Goal: Task Accomplishment & Management: Manage account settings

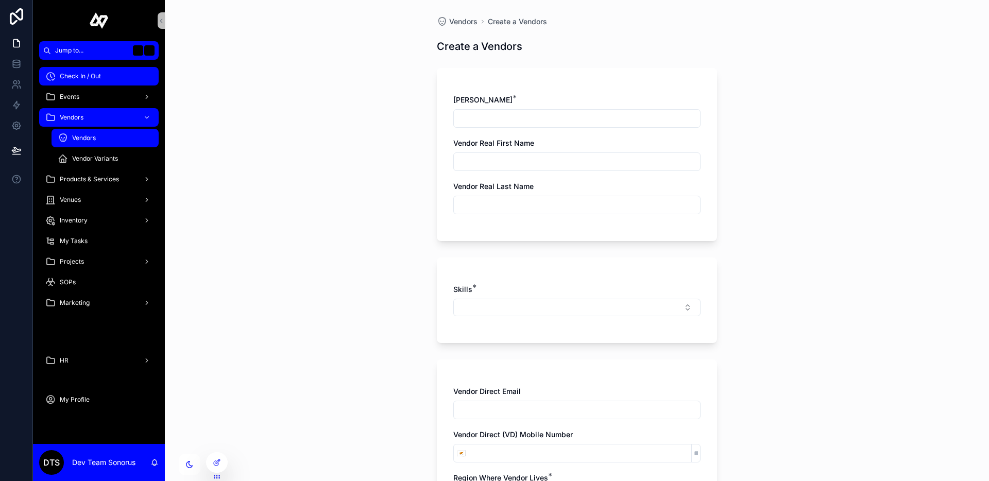
click at [113, 73] on div "Check In / Out" at bounding box center [98, 76] width 107 height 16
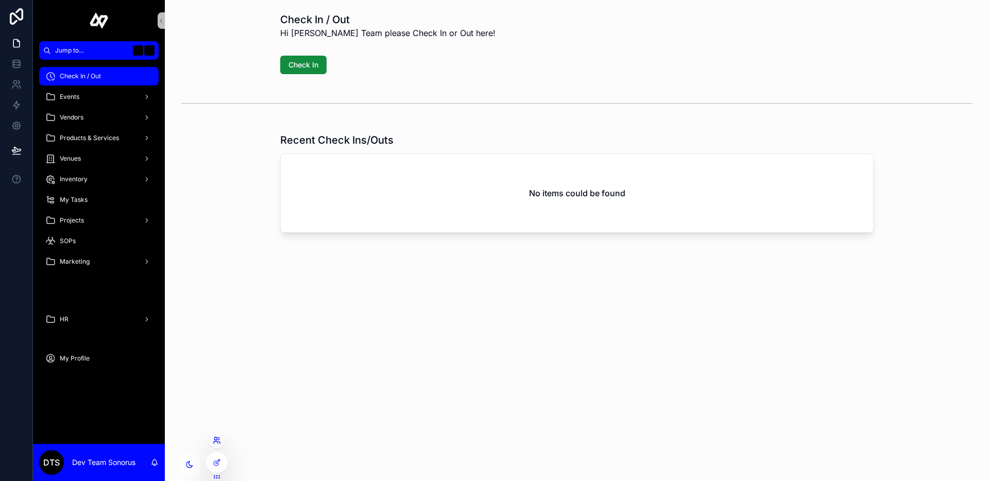
click at [217, 441] on icon at bounding box center [216, 442] width 4 height 2
click at [167, 345] on div "Check In / Out Hi Sonorus Team please Check In or Out here! Check In Recent Che…" at bounding box center [577, 240] width 824 height 481
click at [109, 321] on div "HR" at bounding box center [98, 319] width 107 height 16
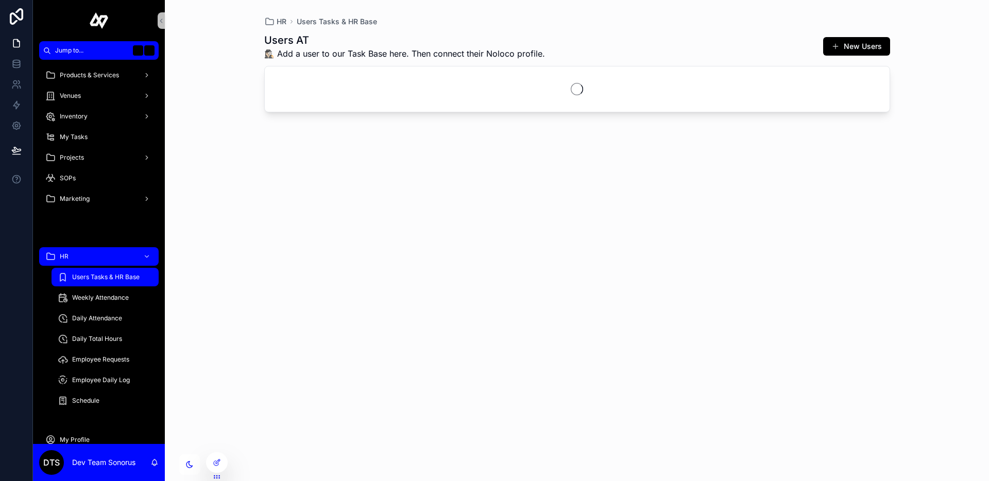
scroll to position [81, 0]
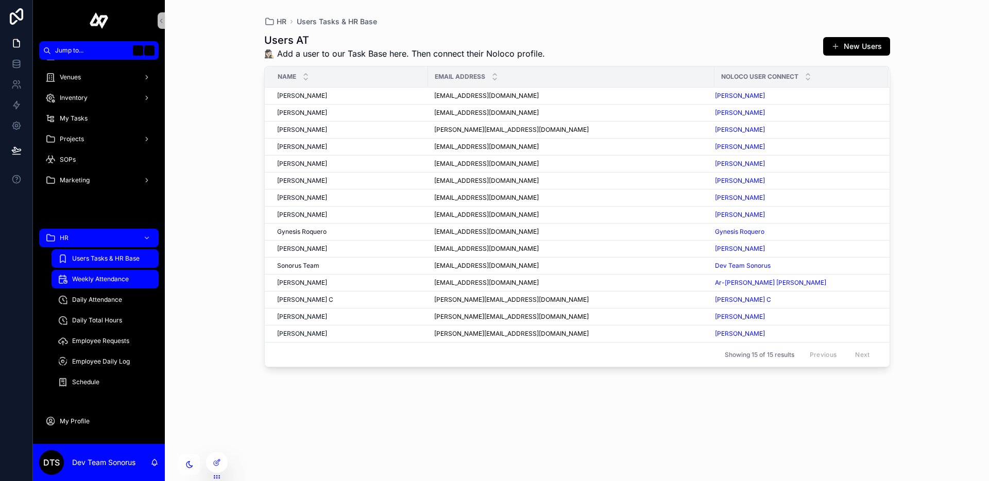
click at [112, 283] on div "Weekly Attendance" at bounding box center [105, 279] width 95 height 16
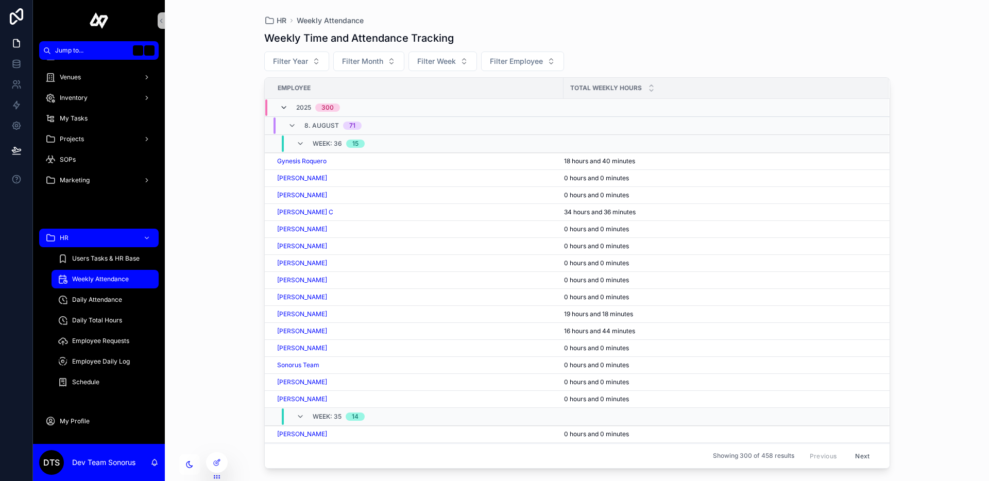
click at [284, 104] on icon "scrollable content" at bounding box center [284, 108] width 8 height 8
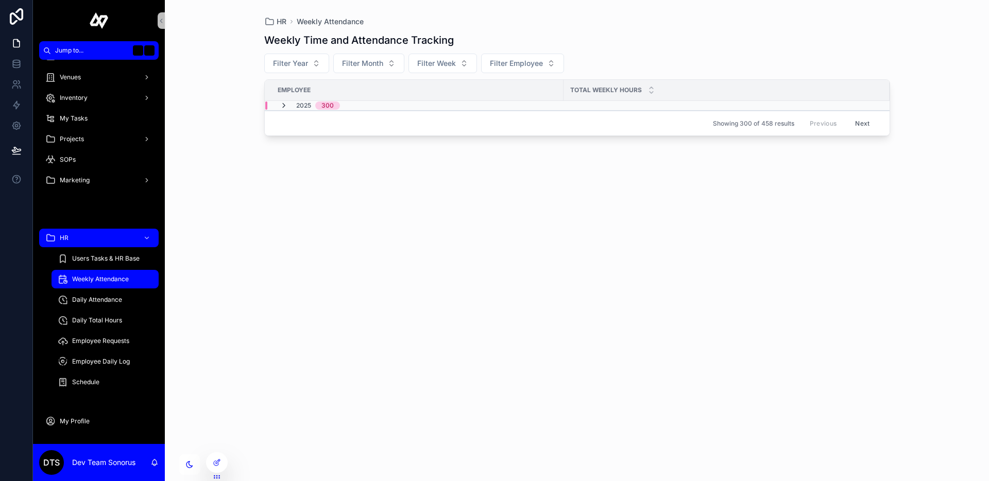
click at [283, 104] on icon "scrollable content" at bounding box center [284, 105] width 8 height 8
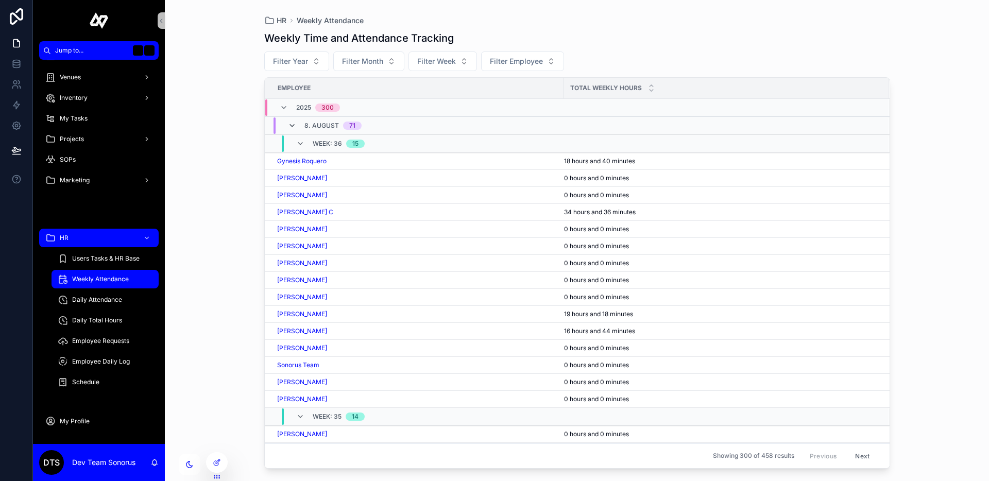
click at [293, 127] on icon "scrollable content" at bounding box center [292, 126] width 8 height 8
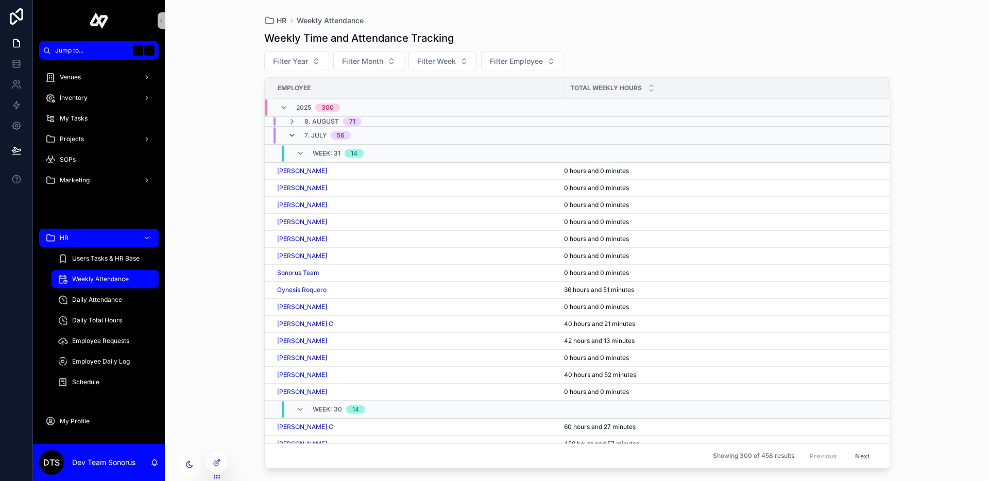
click at [291, 133] on icon "scrollable content" at bounding box center [292, 135] width 8 height 8
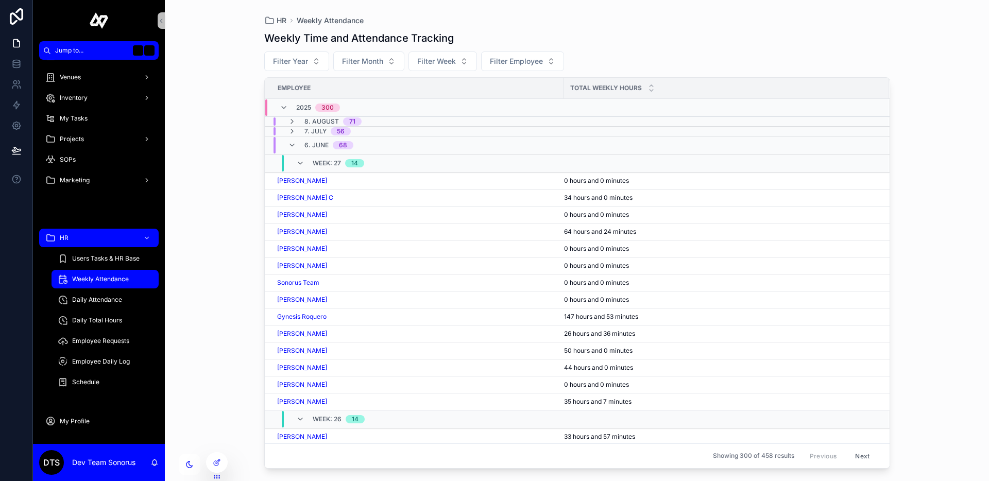
click at [292, 140] on div "6. June 68" at bounding box center [320, 145] width 65 height 16
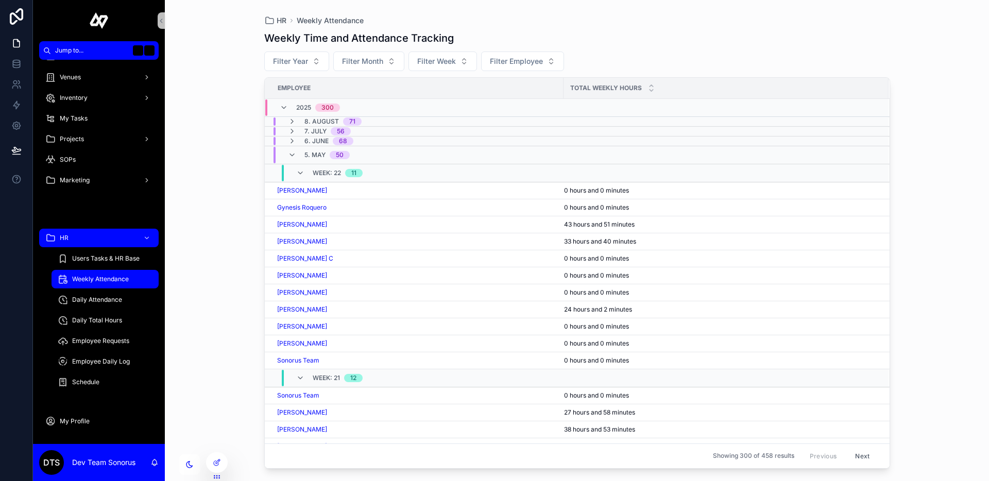
click at [292, 149] on div "5. May 50" at bounding box center [319, 155] width 62 height 16
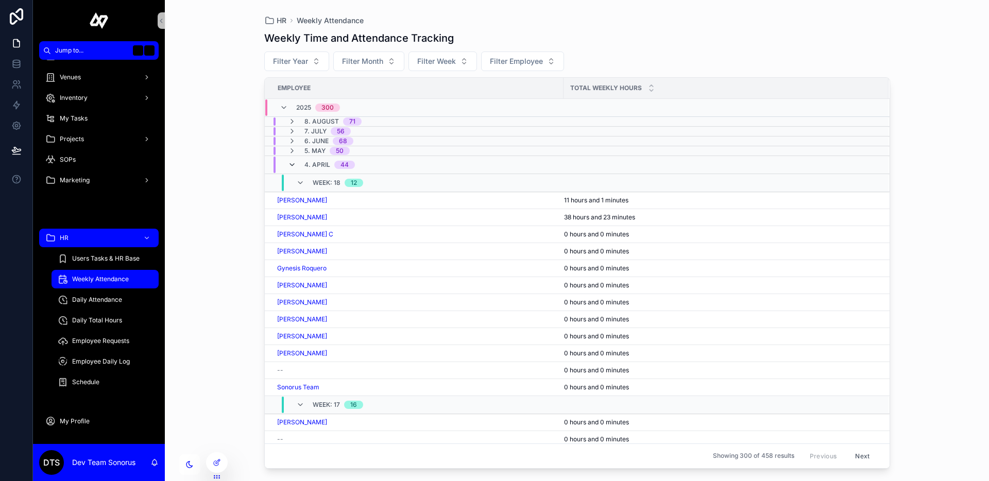
click at [292, 162] on icon "scrollable content" at bounding box center [292, 165] width 8 height 8
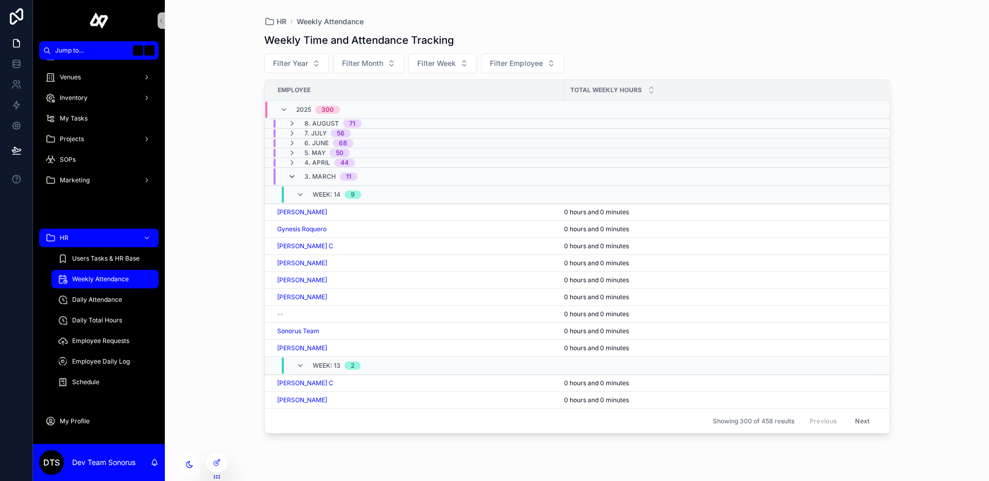
click at [292, 174] on icon "scrollable content" at bounding box center [292, 177] width 8 height 8
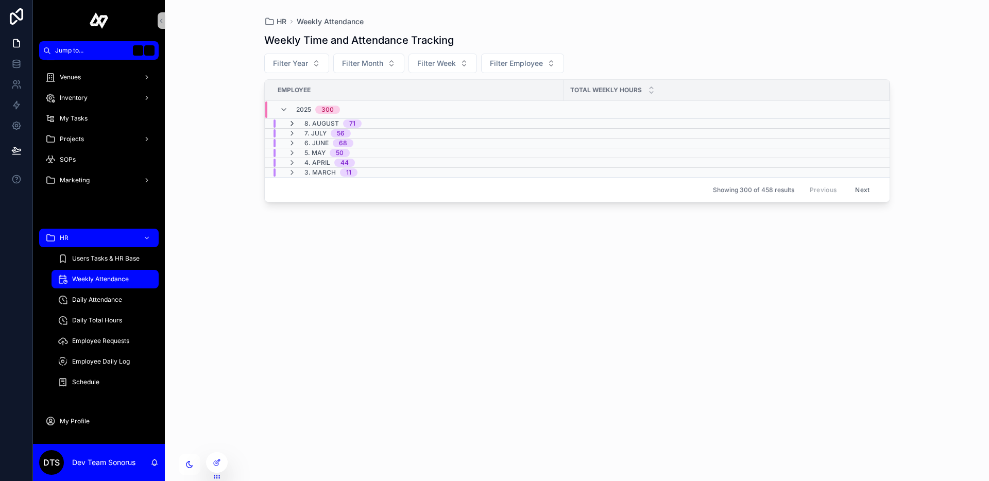
click at [292, 123] on icon "scrollable content" at bounding box center [292, 124] width 8 height 8
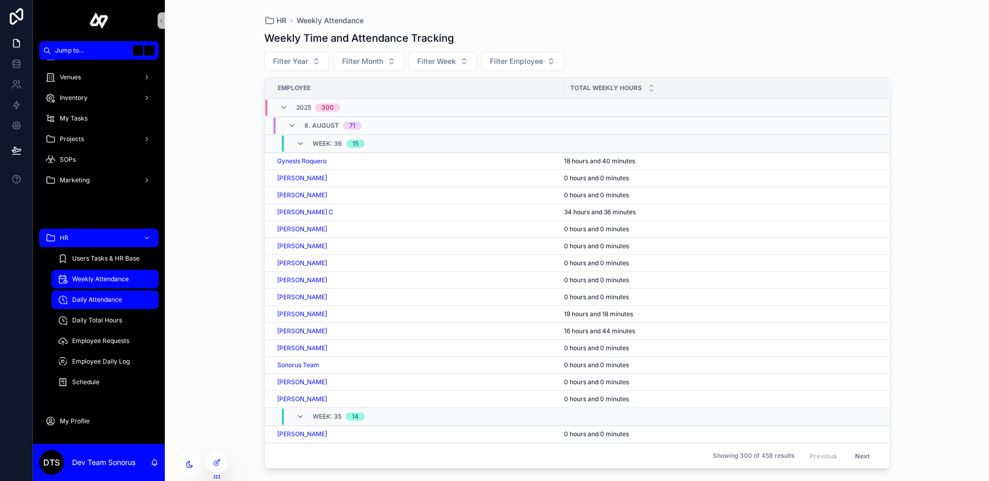
click at [127, 300] on div "Daily Attendance" at bounding box center [105, 300] width 95 height 16
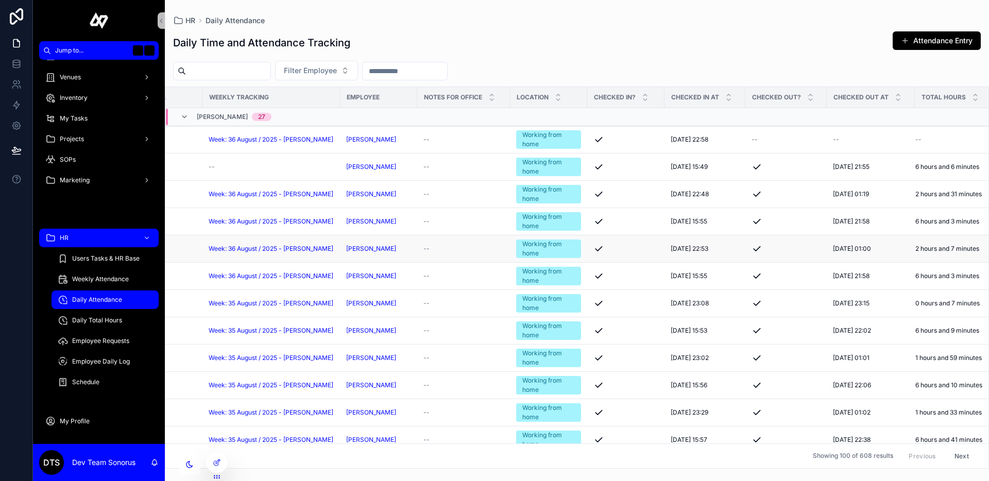
scroll to position [0, 59]
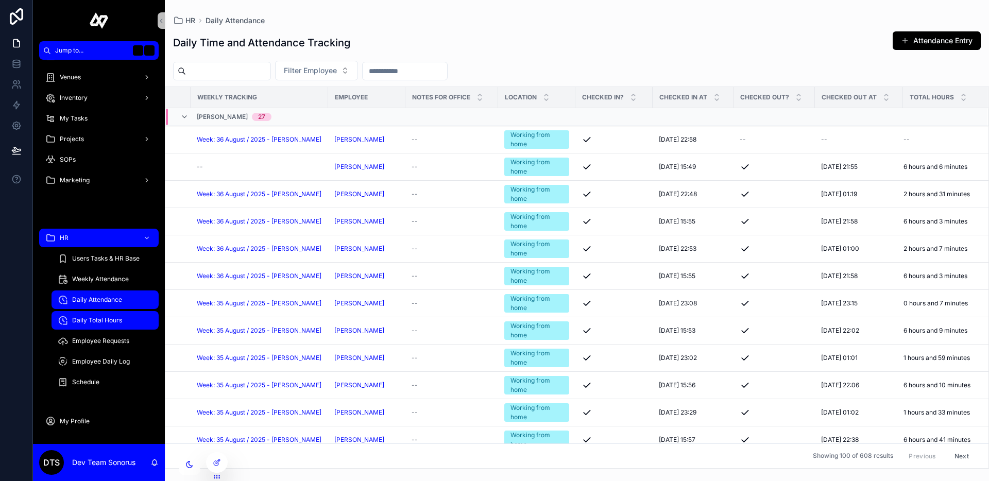
click at [91, 317] on span "Daily Total Hours" at bounding box center [97, 320] width 50 height 8
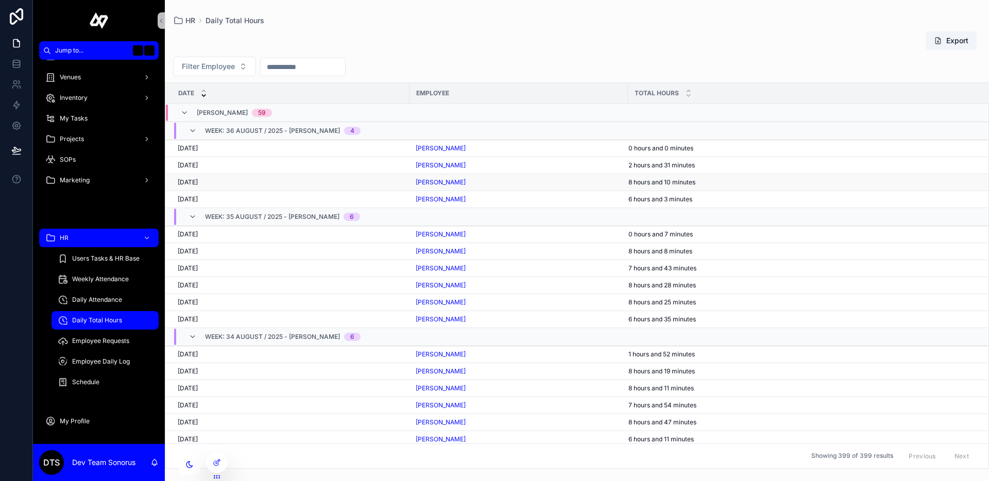
click at [613, 183] on div "Toni Dellosa" at bounding box center [519, 182] width 206 height 8
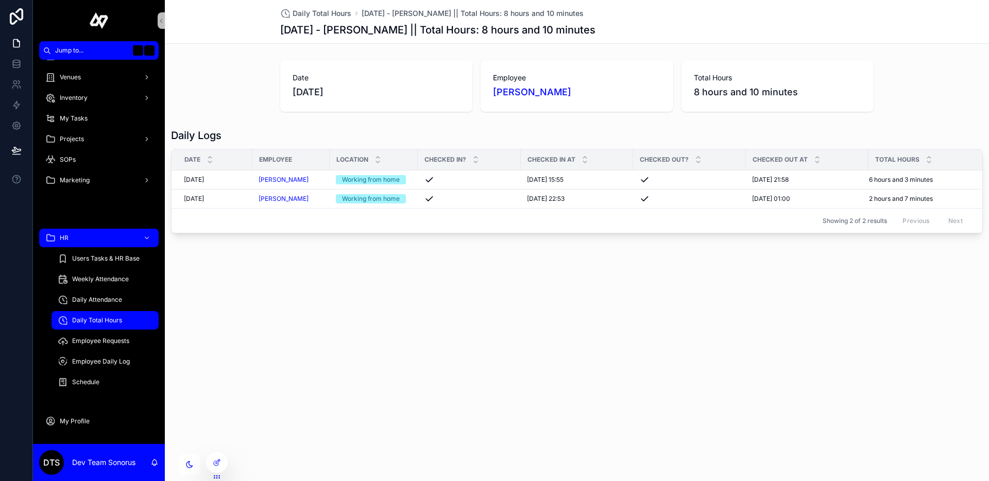
click at [129, 321] on div "Daily Total Hours" at bounding box center [105, 320] width 95 height 16
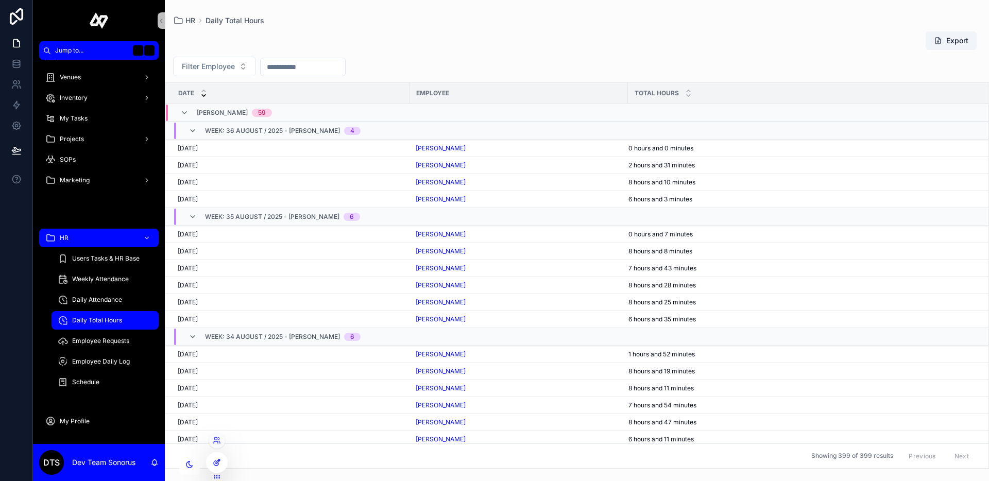
click at [219, 460] on icon at bounding box center [218, 462] width 4 height 4
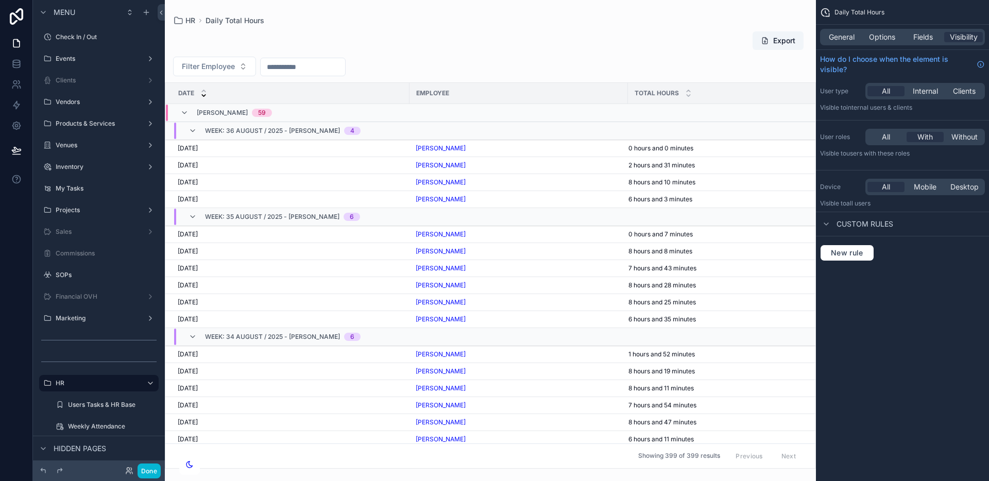
drag, startPoint x: 592, startPoint y: 54, endPoint x: 871, endPoint y: 48, distance: 278.7
click at [592, 54] on div "scrollable content" at bounding box center [490, 240] width 651 height 481
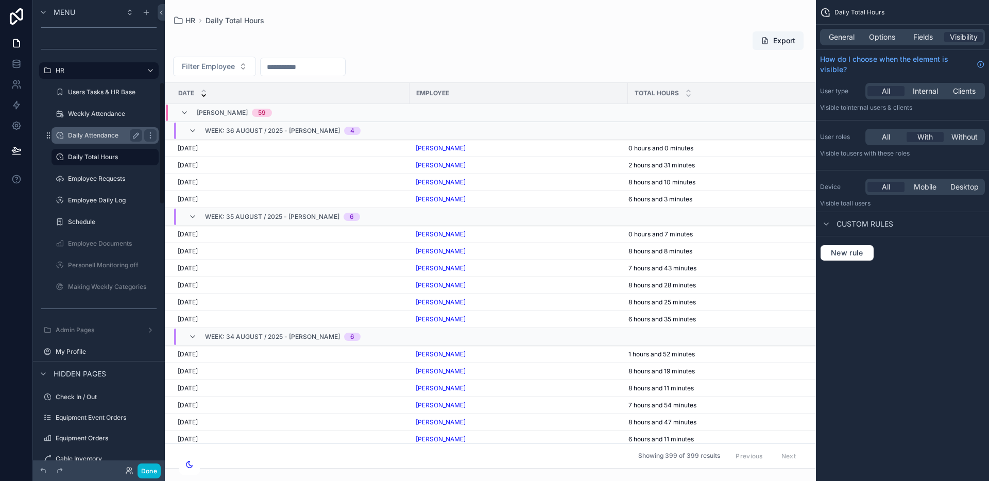
scroll to position [300, 0]
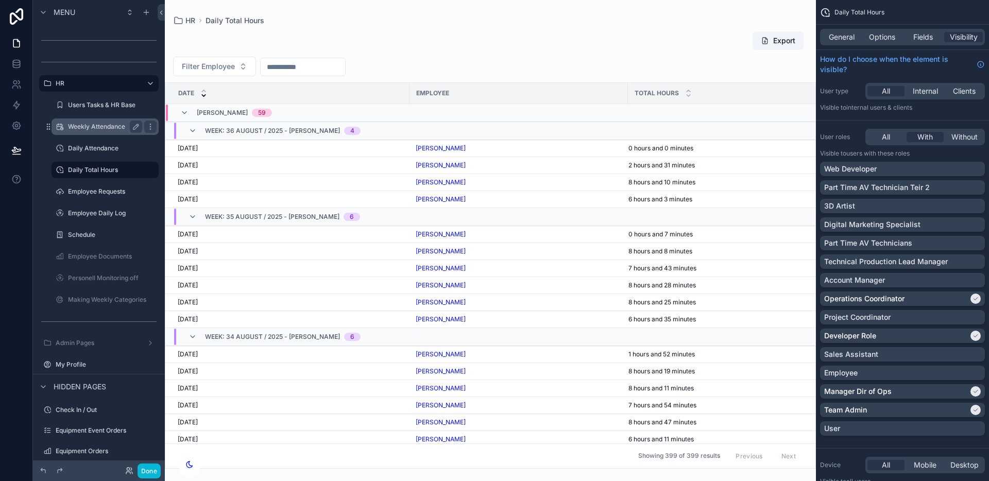
click at [106, 125] on label "Weekly Attendance" at bounding box center [103, 127] width 70 height 8
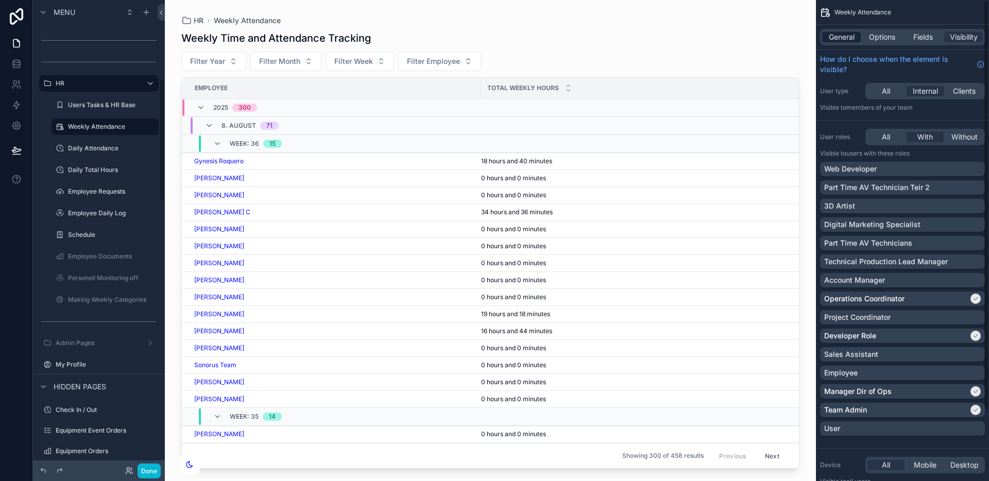
click at [844, 37] on span "General" at bounding box center [842, 37] width 26 height 10
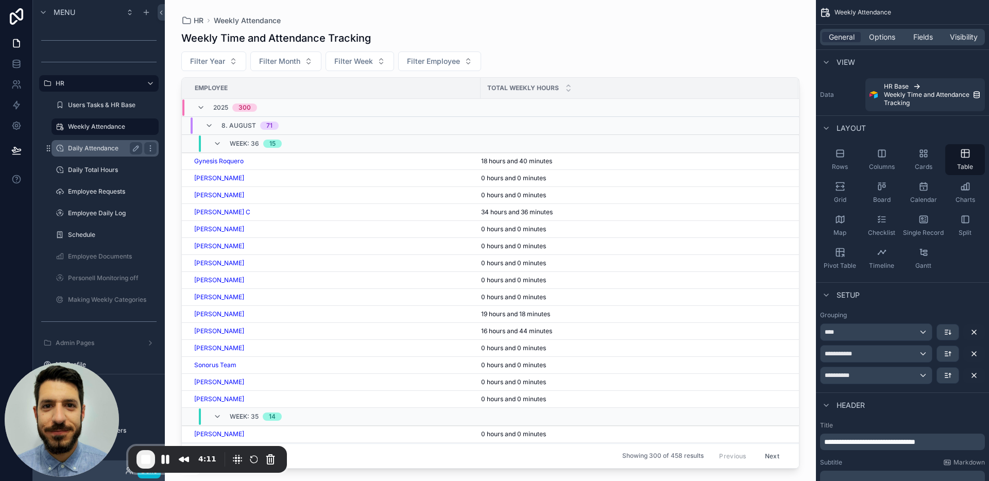
click at [103, 149] on label "Daily Attendance" at bounding box center [103, 148] width 70 height 8
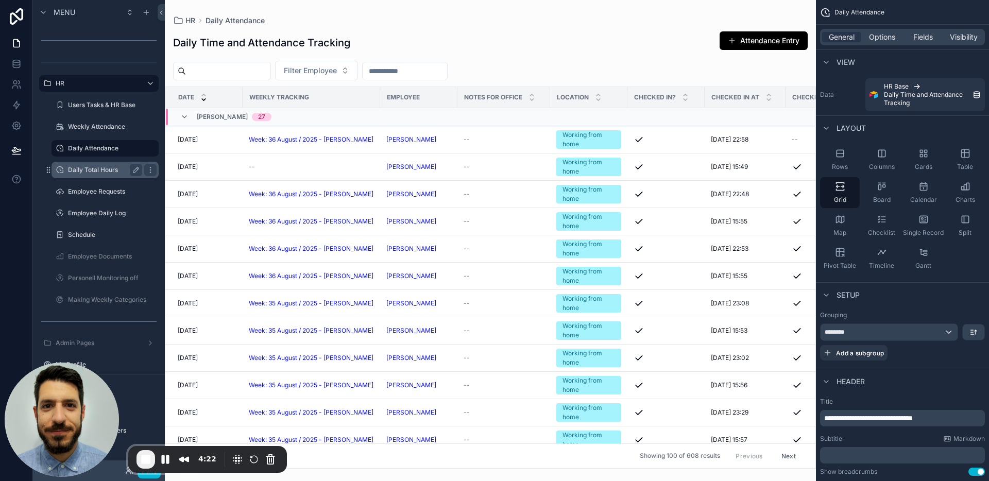
click at [104, 171] on label "Daily Total Hours" at bounding box center [103, 170] width 70 height 8
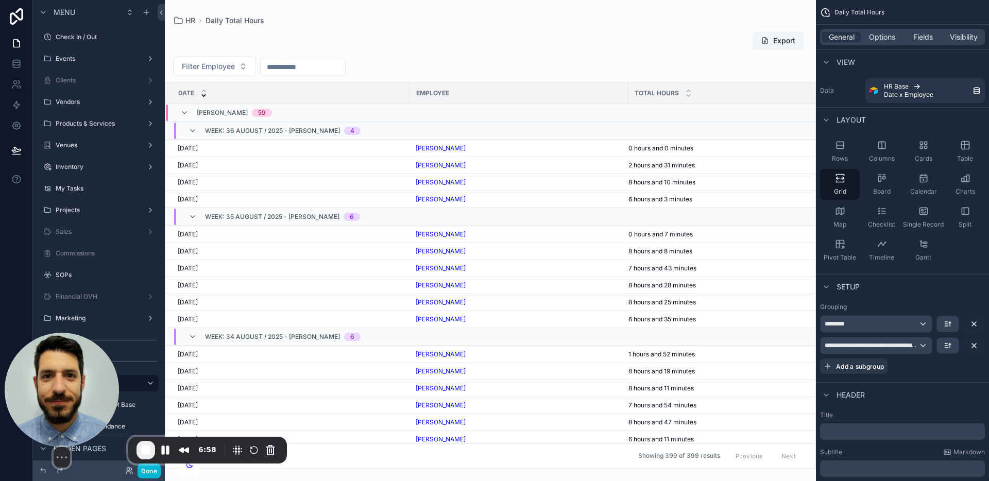
drag, startPoint x: 60, startPoint y: 400, endPoint x: 64, endPoint y: 332, distance: 68.2
click at [64, 333] on img at bounding box center [62, 390] width 114 height 114
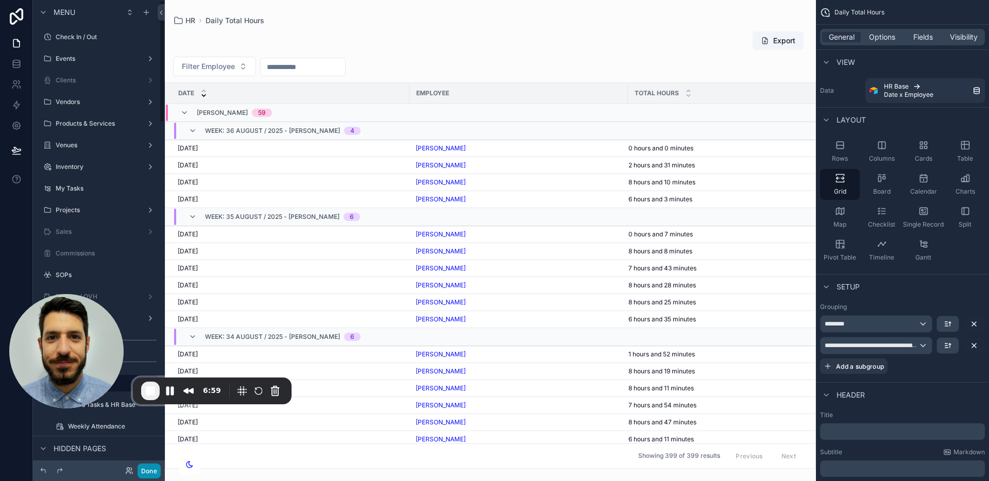
click at [147, 475] on button "Done" at bounding box center [149, 471] width 23 height 15
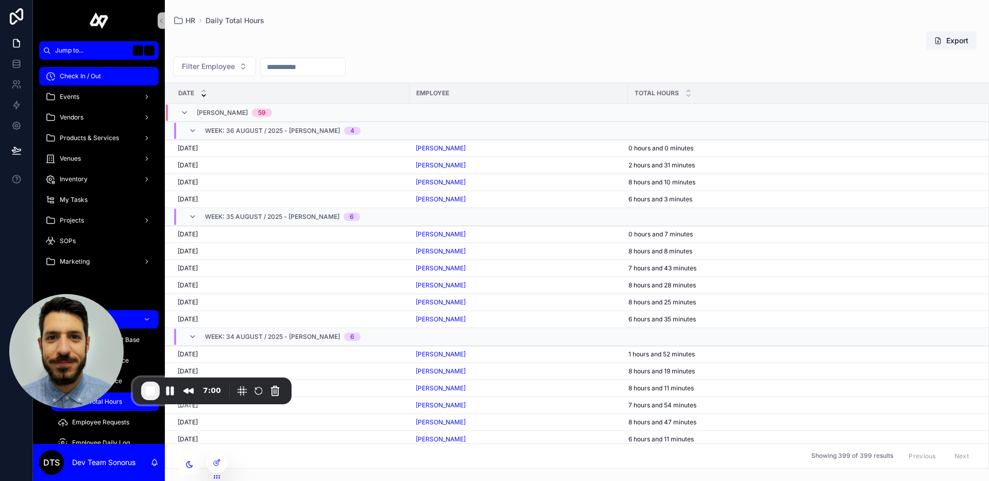
click at [105, 81] on div "Check In / Out" at bounding box center [98, 76] width 107 height 16
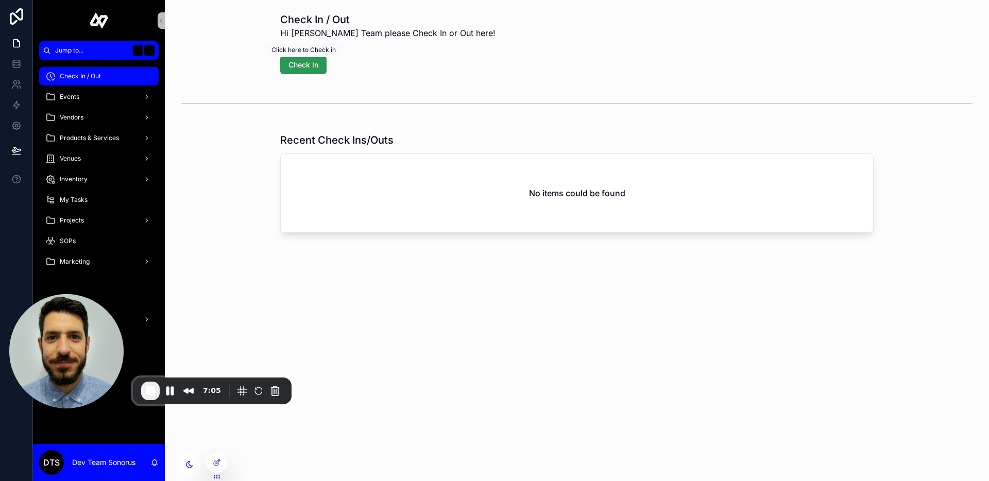
click at [309, 70] on span "Check In" at bounding box center [303, 65] width 30 height 10
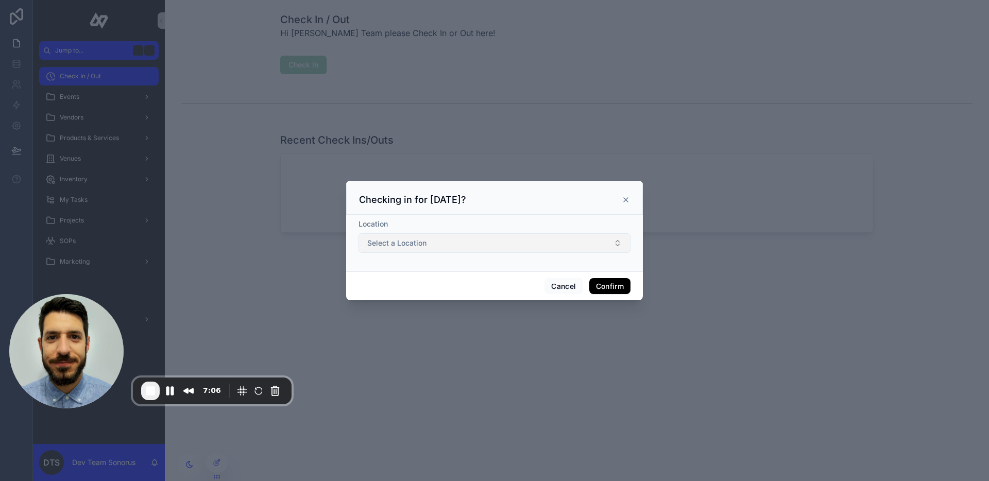
click at [438, 247] on button "Select a Location" at bounding box center [495, 243] width 272 height 20
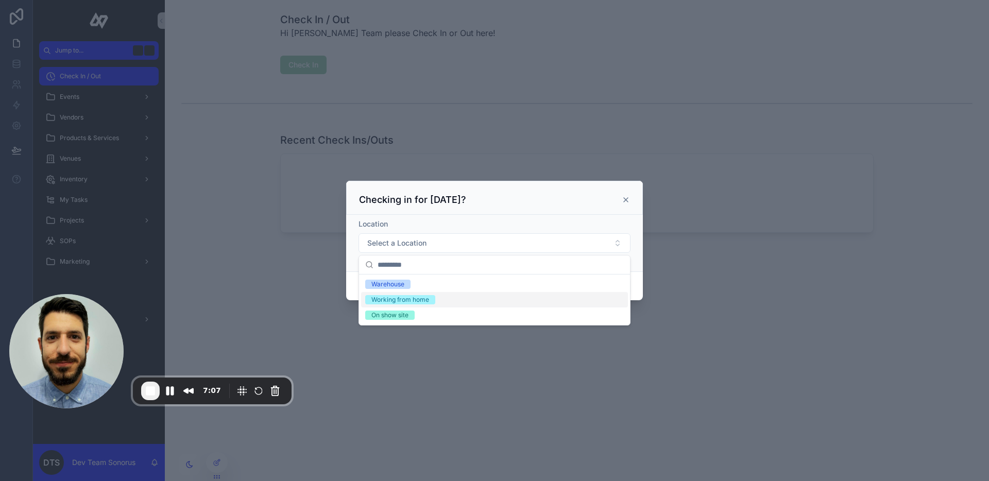
click at [429, 302] on div "Working from home" at bounding box center [400, 299] width 58 height 9
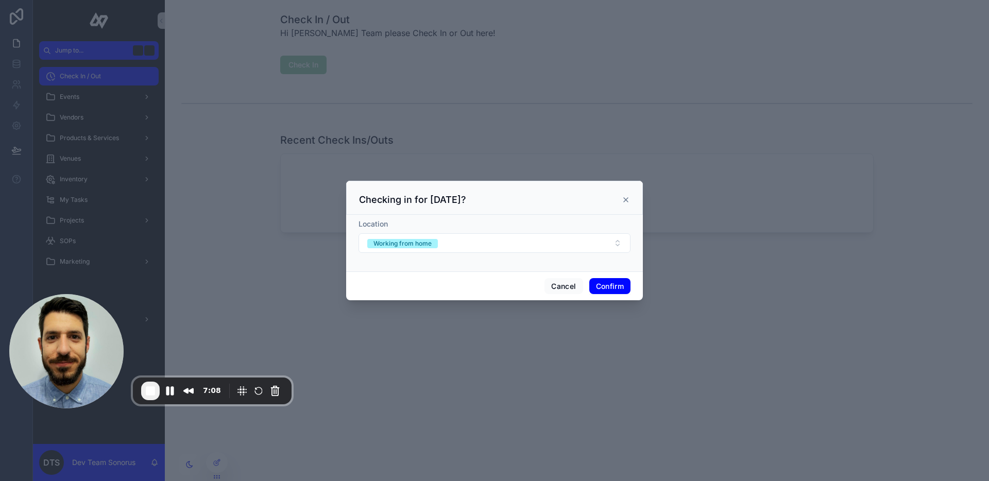
click at [607, 287] on button "Confirm" at bounding box center [609, 286] width 41 height 16
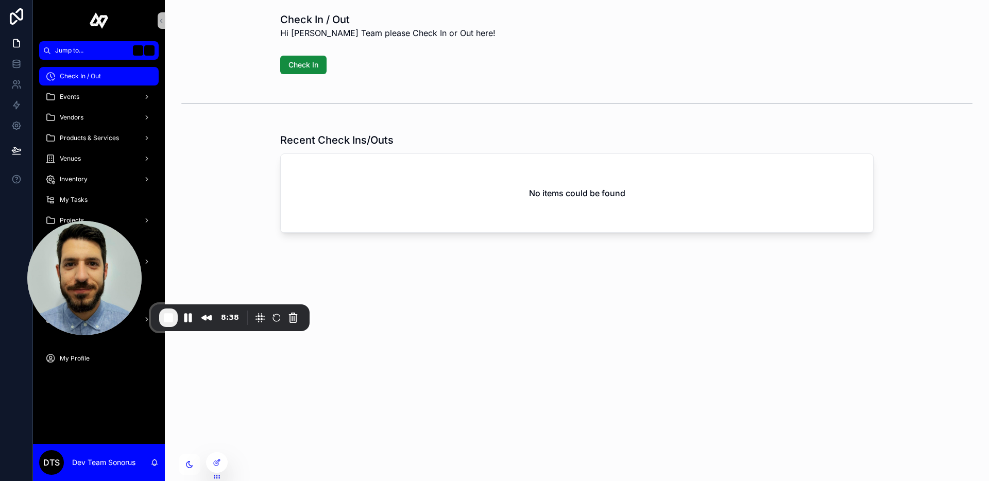
click at [436, 107] on div "scrollable content" at bounding box center [576, 104] width 791 height 26
click at [188, 322] on button "Pause Recording" at bounding box center [188, 318] width 16 height 16
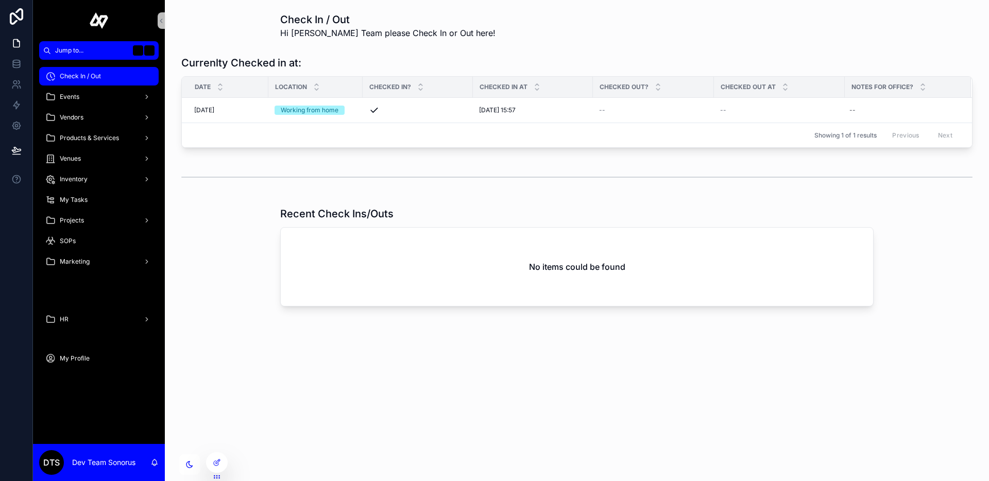
click at [243, 259] on div "Recent Check Ins/Outs No items could be found" at bounding box center [577, 256] width 808 height 108
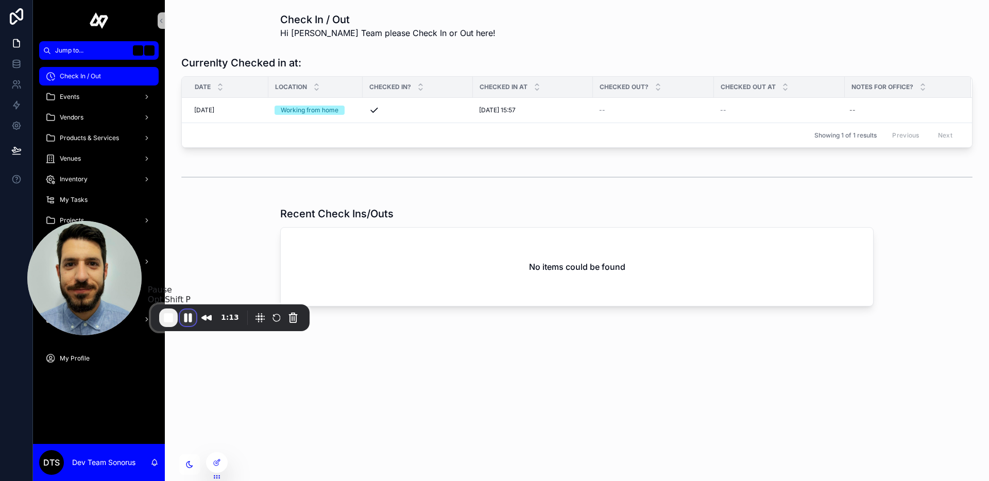
click at [188, 322] on button "Pause Recording" at bounding box center [188, 318] width 16 height 16
click at [330, 376] on div "Check In / Out Hi Sonorus Team please Check In or Out here! Currenlty Checked i…" at bounding box center [577, 188] width 824 height 377
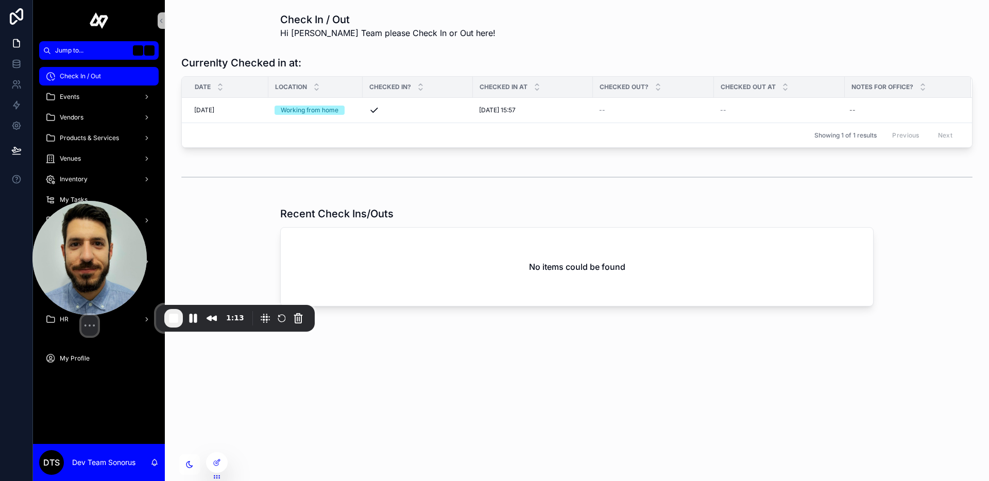
drag, startPoint x: 110, startPoint y: 278, endPoint x: 253, endPoint y: 270, distance: 143.9
click at [147, 268] on img at bounding box center [89, 258] width 114 height 114
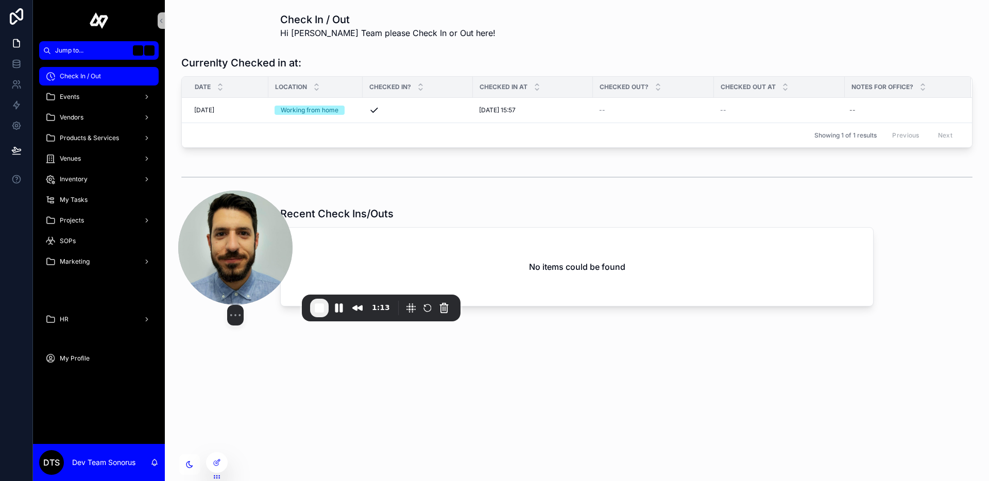
drag, startPoint x: 246, startPoint y: 272, endPoint x: 161, endPoint y: 271, distance: 85.0
click at [178, 271] on img at bounding box center [235, 248] width 114 height 114
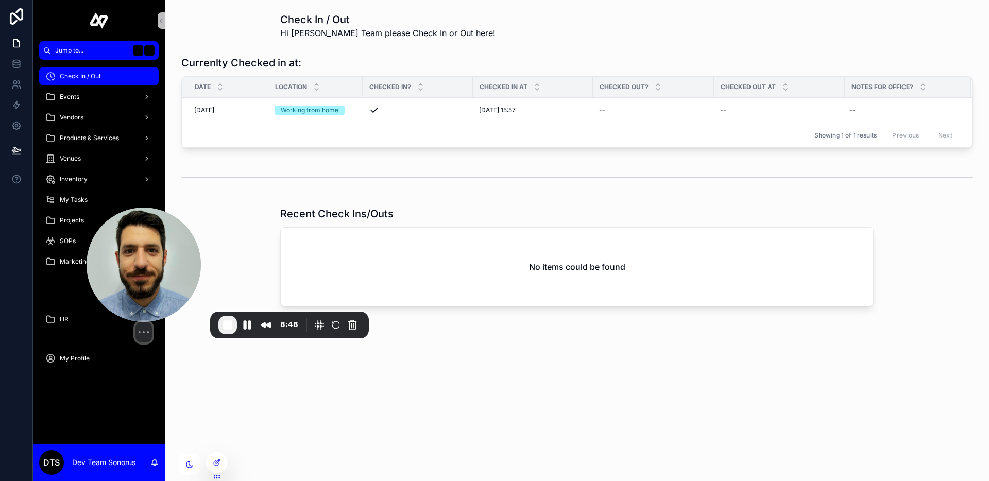
drag, startPoint x: 168, startPoint y: 252, endPoint x: 125, endPoint y: 309, distance: 71.3
click at [125, 309] on img at bounding box center [144, 265] width 114 height 114
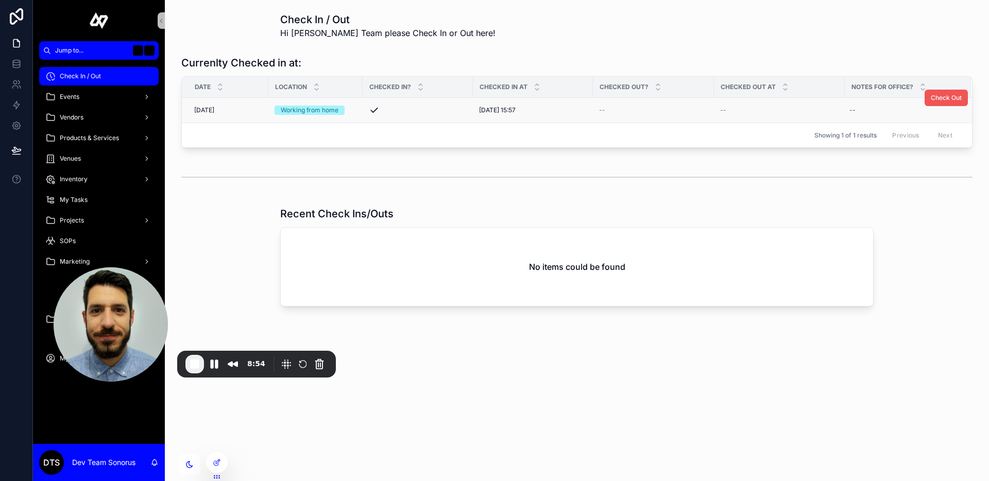
click at [939, 102] on button "Check Out" at bounding box center [946, 98] width 43 height 16
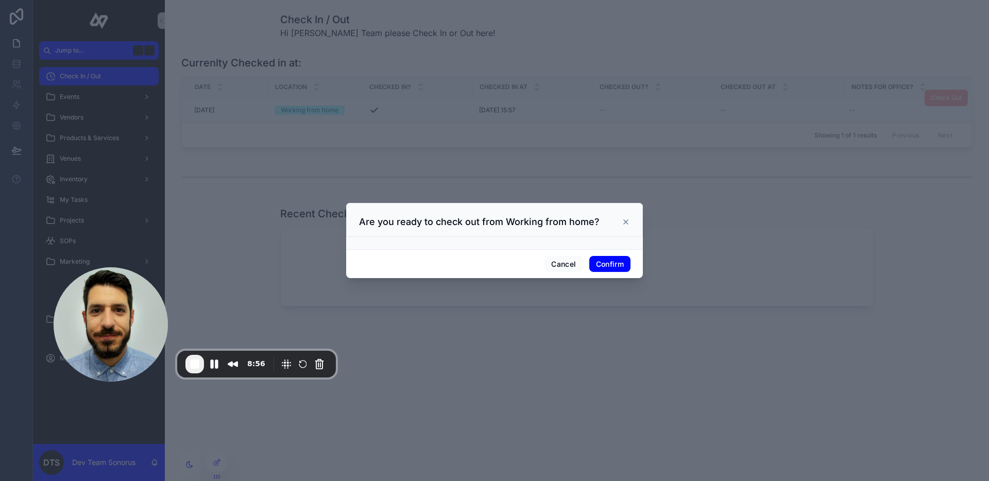
click at [615, 263] on button "Confirm" at bounding box center [609, 264] width 41 height 16
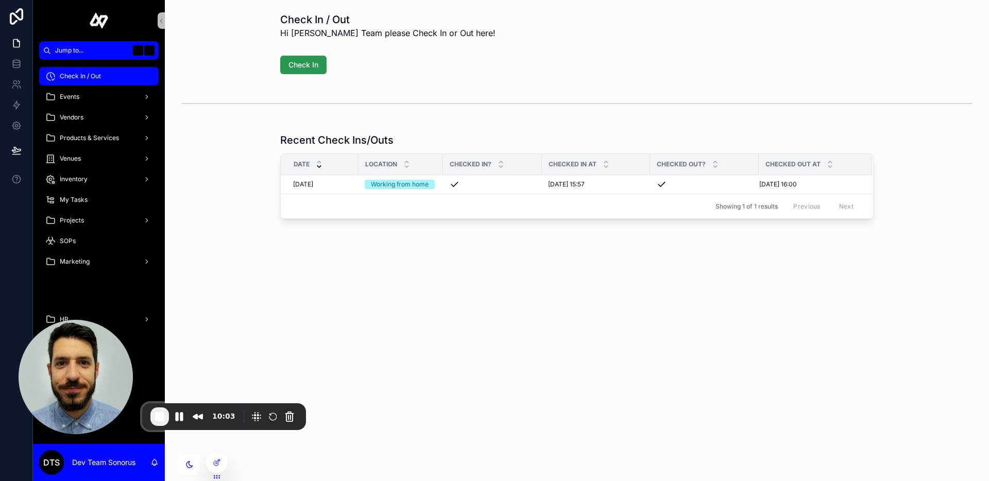
click at [309, 65] on span "Check In" at bounding box center [303, 65] width 30 height 10
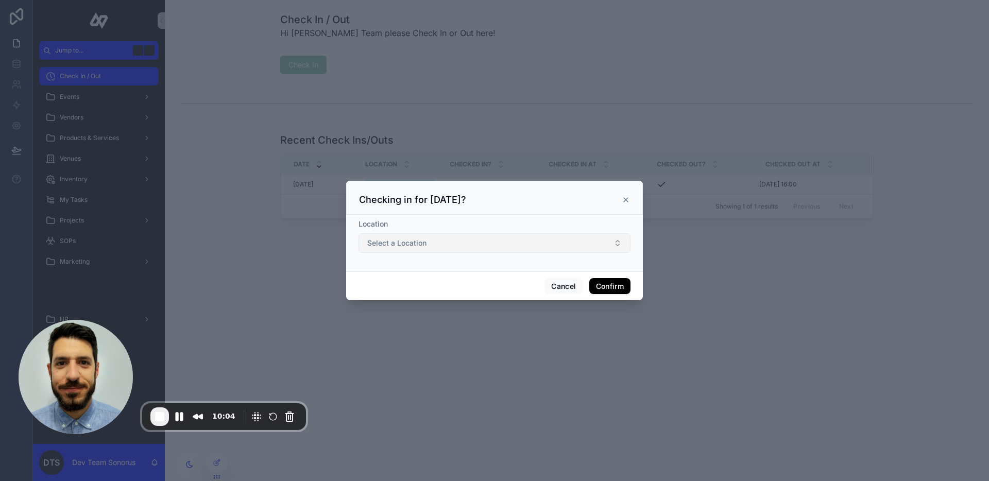
click at [492, 237] on button "Select a Location" at bounding box center [495, 243] width 272 height 20
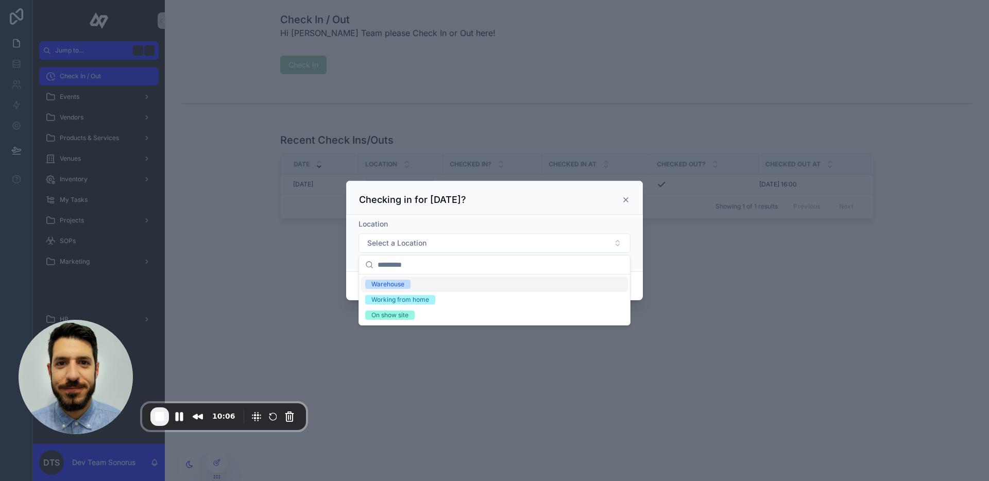
click at [407, 285] on span "Warehouse" at bounding box center [387, 284] width 45 height 9
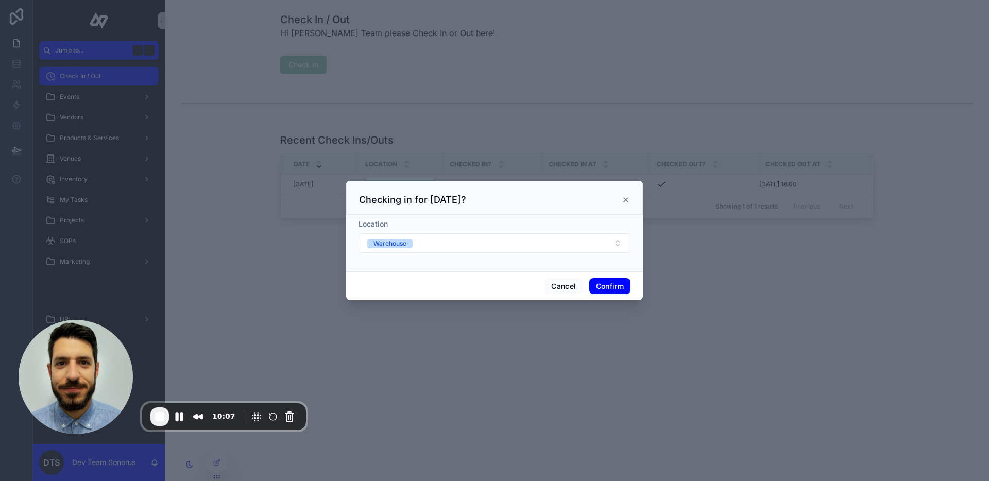
click at [605, 285] on button "Confirm" at bounding box center [609, 286] width 41 height 16
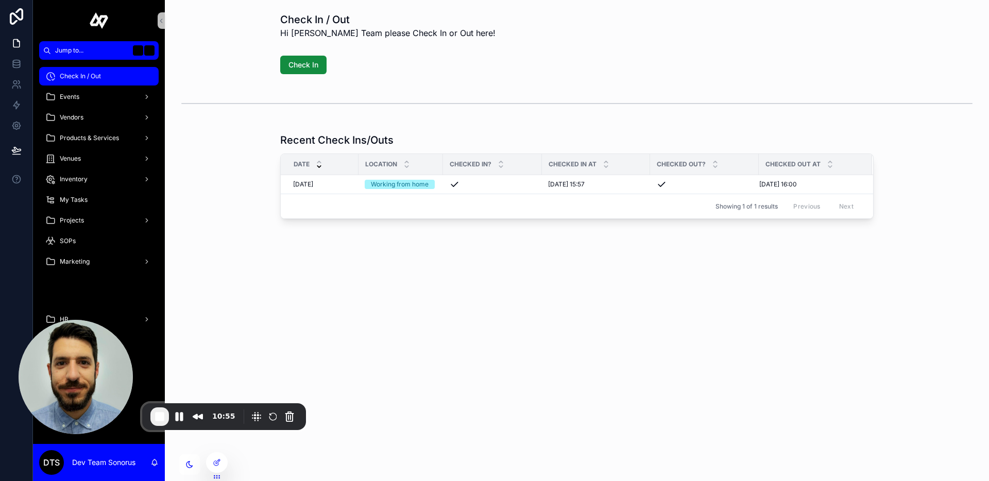
click at [582, 74] on div "Check In" at bounding box center [576, 65] width 593 height 19
click at [316, 67] on span "Check In" at bounding box center [303, 65] width 30 height 10
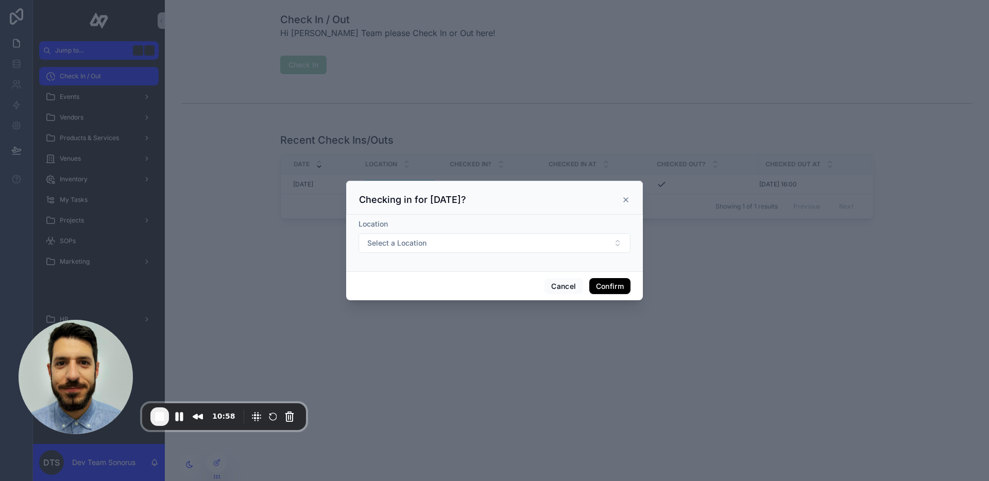
click at [626, 197] on icon at bounding box center [626, 200] width 8 height 8
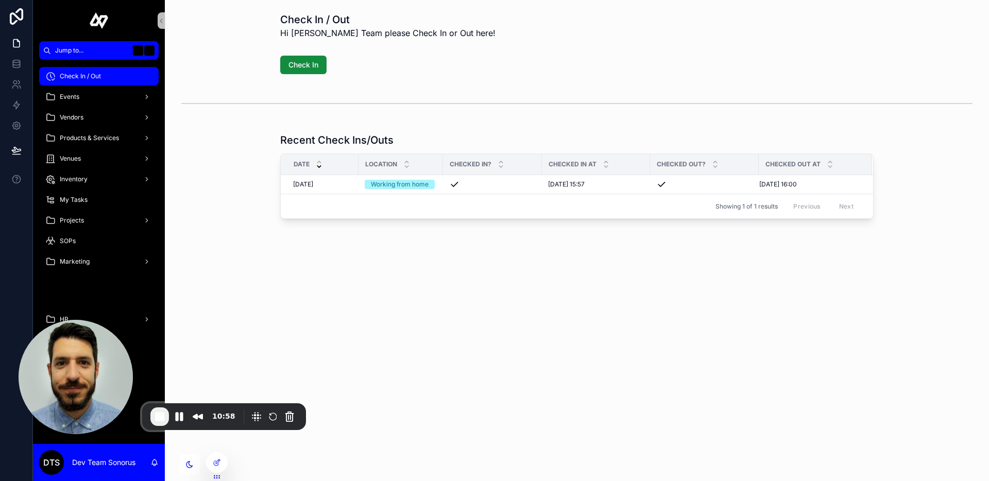
click at [457, 40] on div "Check In / Out Hi Sonorus Team please Check In or Out here!" at bounding box center [577, 25] width 808 height 35
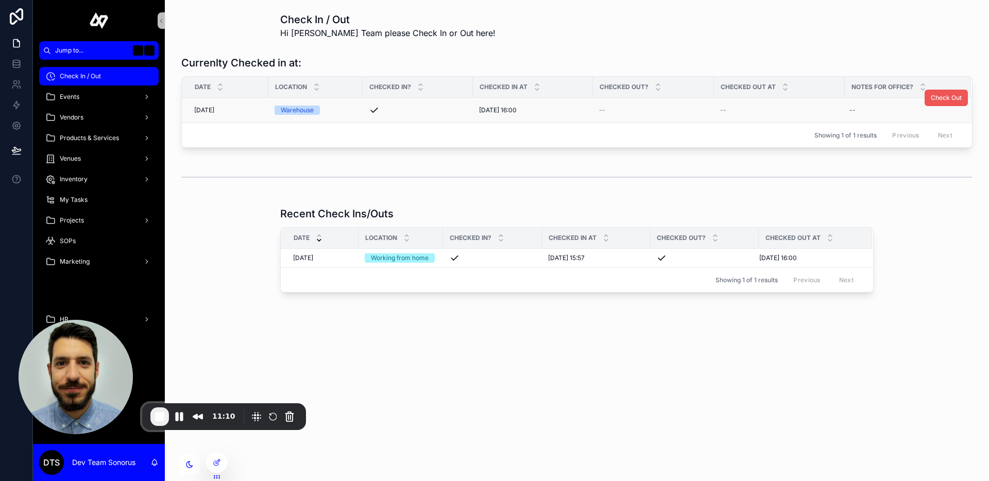
click at [936, 98] on span "Check Out" at bounding box center [946, 98] width 31 height 8
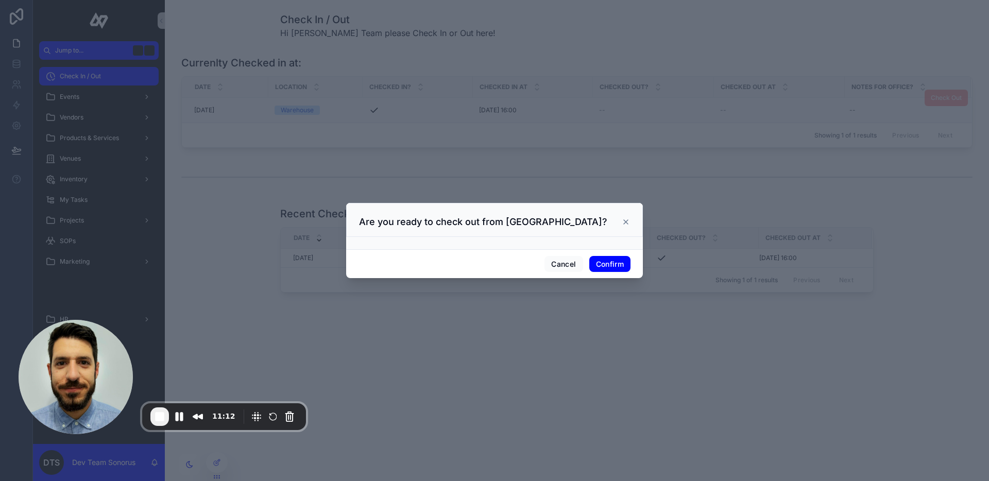
click at [609, 265] on button "Confirm" at bounding box center [609, 264] width 41 height 16
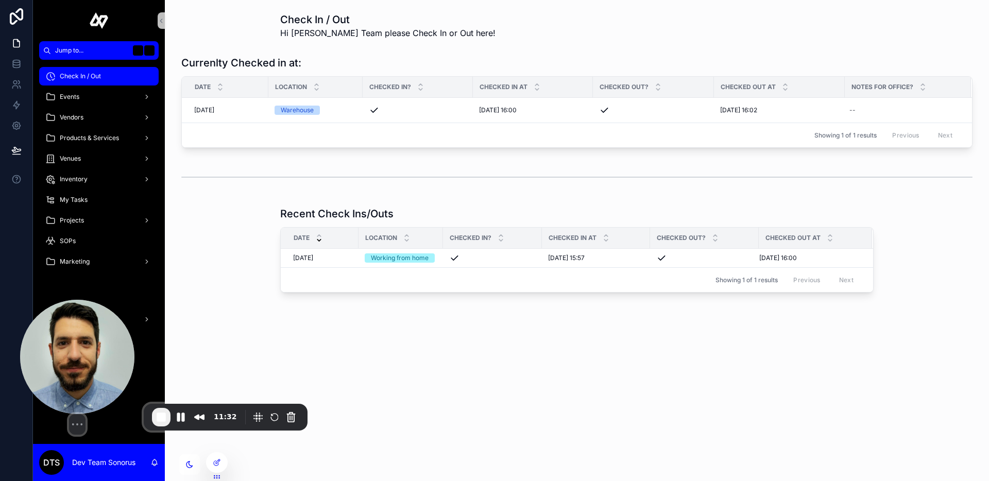
drag, startPoint x: 81, startPoint y: 356, endPoint x: 304, endPoint y: 386, distance: 224.6
click at [134, 385] on img at bounding box center [77, 357] width 114 height 114
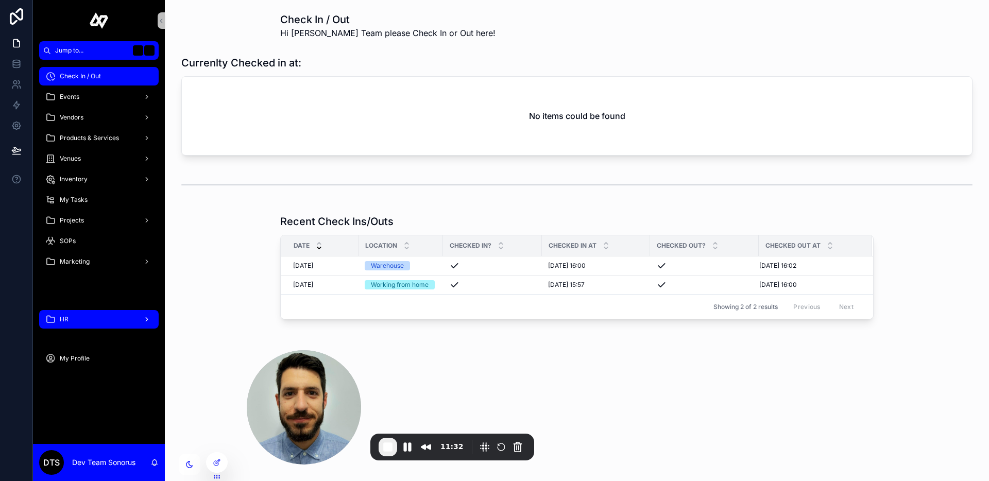
click at [75, 324] on div "HR" at bounding box center [98, 319] width 107 height 16
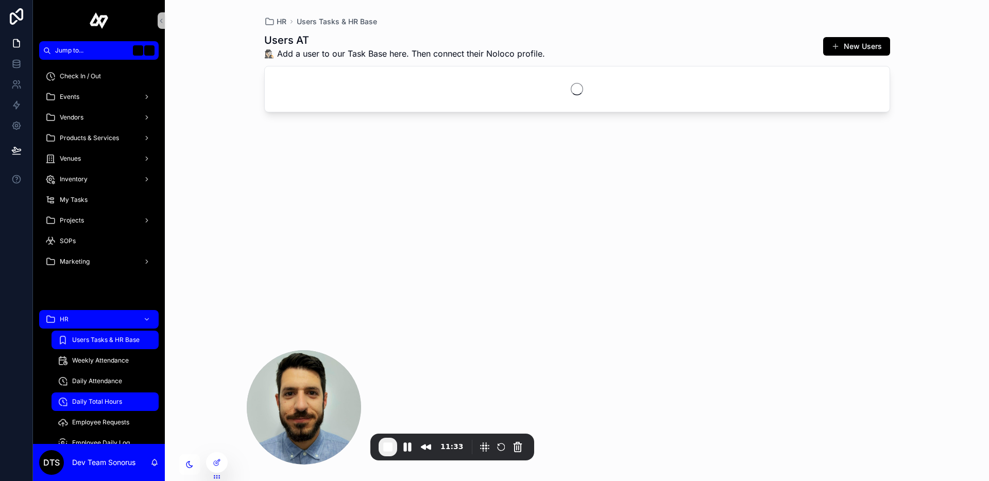
scroll to position [81, 0]
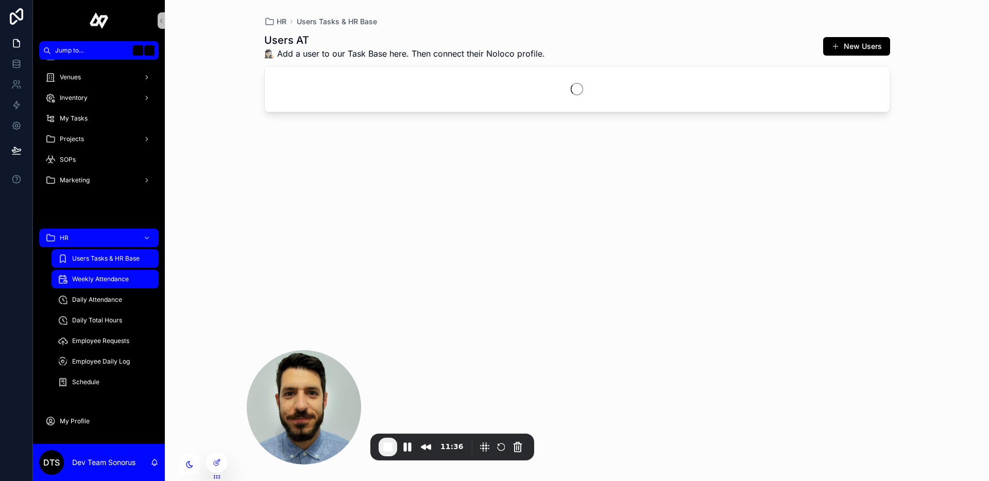
click at [99, 276] on span "Weekly Attendance" at bounding box center [100, 279] width 57 height 8
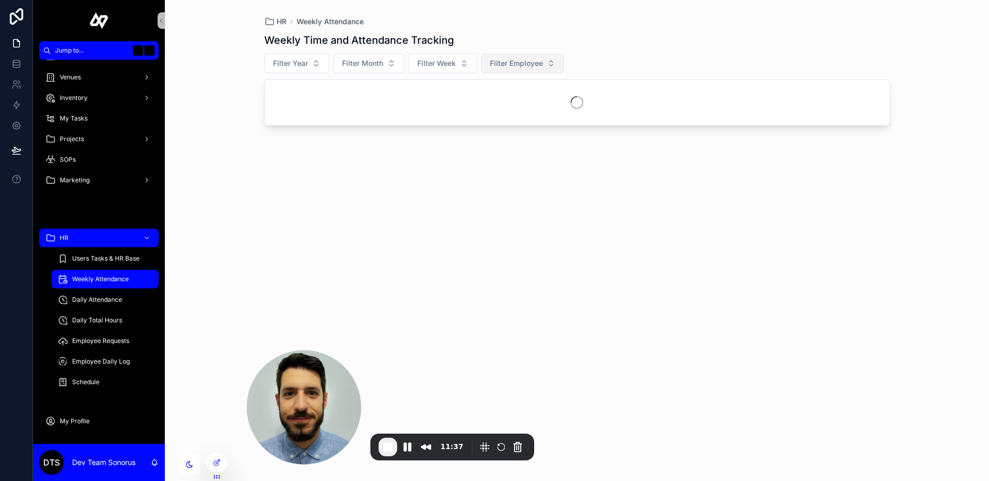
click at [524, 65] on span "Filter Employee" at bounding box center [516, 63] width 53 height 10
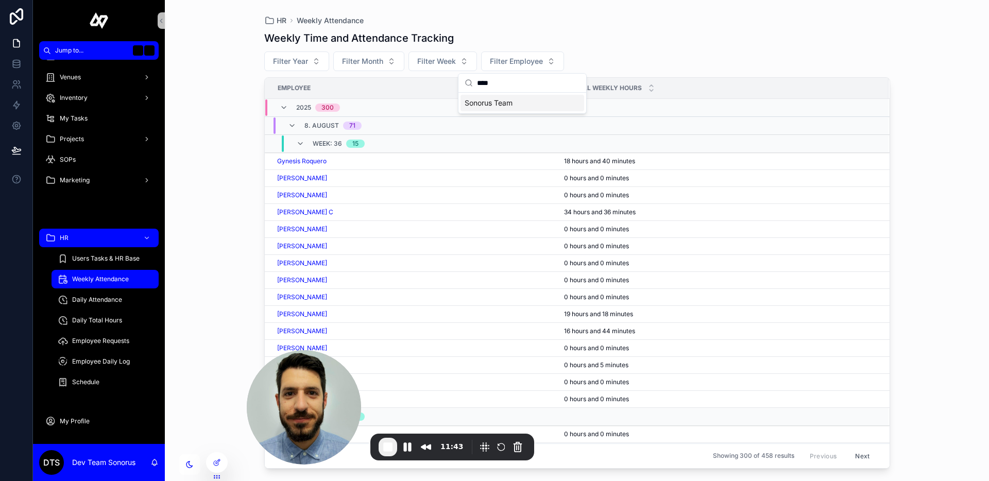
type input "****"
click at [502, 99] on span "Sonorus Team" at bounding box center [489, 103] width 48 height 10
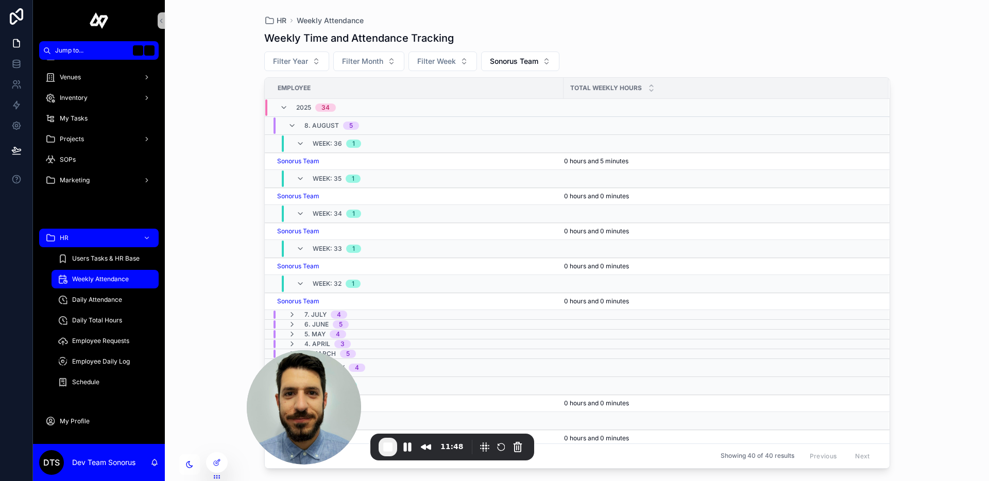
click at [606, 54] on div "Filter Year Filter Month Filter Week Sonorus Team" at bounding box center [577, 62] width 626 height 20
click at [449, 60] on span "Filter Week" at bounding box center [436, 61] width 39 height 10
click at [410, 104] on div "35" at bounding box center [443, 102] width 124 height 16
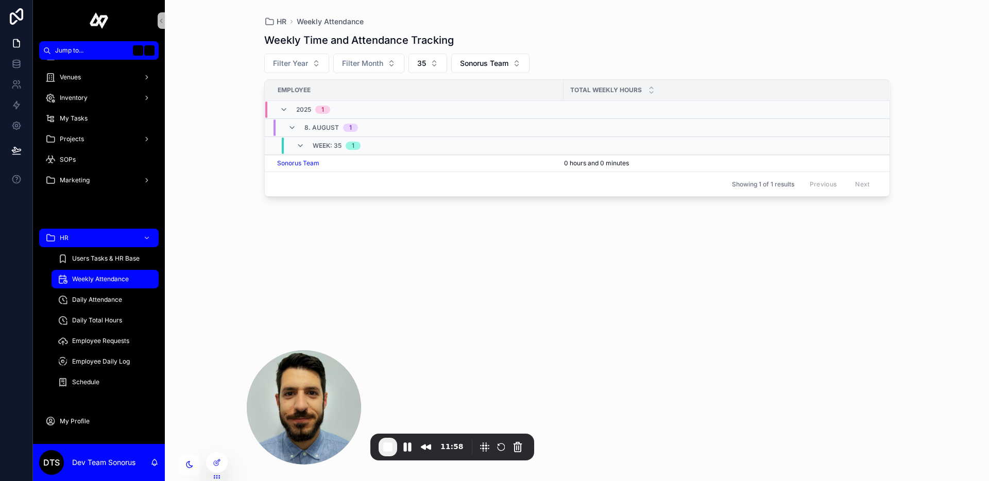
click at [419, 225] on div "Weekly Time and Attendance Tracking Filter Year Filter Month 35 Sonorus Team Em…" at bounding box center [577, 248] width 626 height 442
click at [692, 232] on div "Weekly Time and Attendance Tracking Filter Year Filter Month 35 Sonorus Team Em…" at bounding box center [577, 248] width 626 height 442
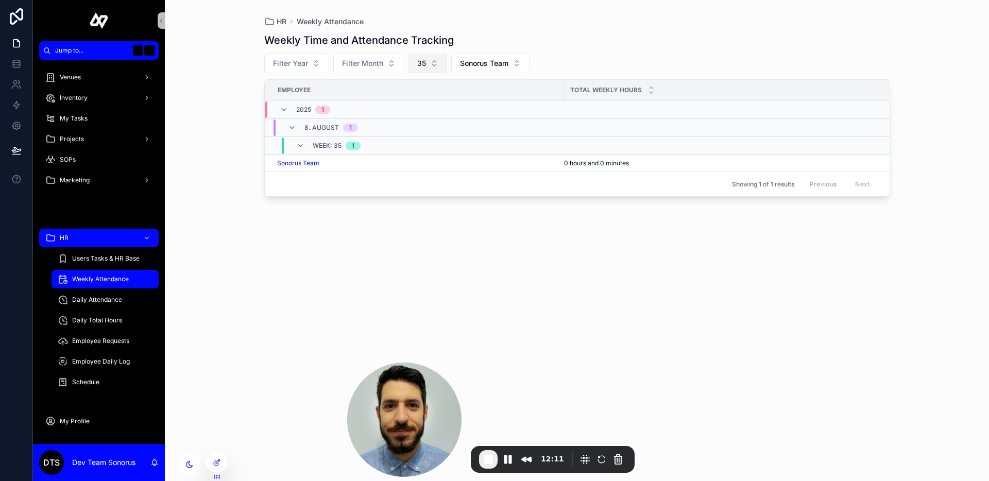
click at [429, 61] on button "35" at bounding box center [428, 64] width 39 height 20
type input "**"
click at [413, 107] on div "36" at bounding box center [428, 105] width 124 height 16
click at [236, 235] on div "HR Weekly Attendance Weekly Time and Attendance Tracking Filter Year Filter Mon…" at bounding box center [577, 240] width 824 height 481
click at [427, 165] on div "Sonorus Team" at bounding box center [417, 163] width 280 height 8
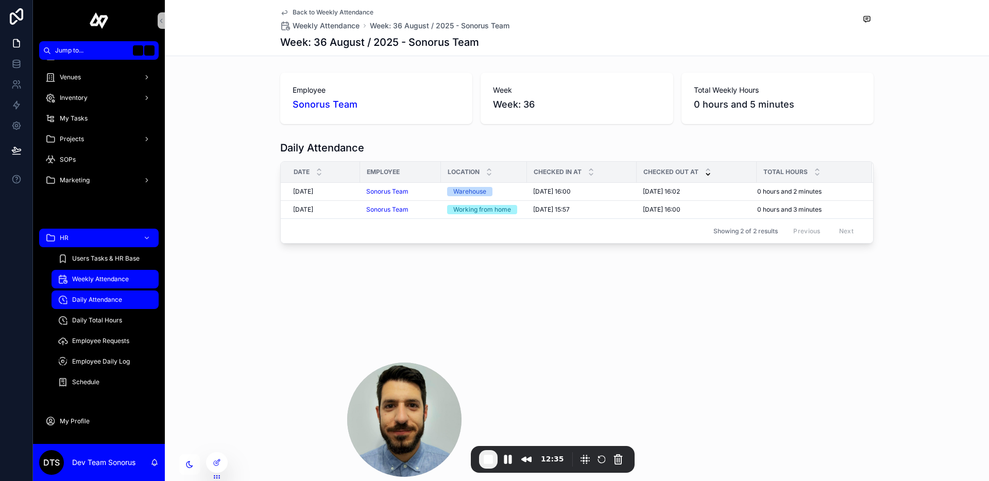
click at [94, 305] on div "Daily Attendance" at bounding box center [105, 300] width 95 height 16
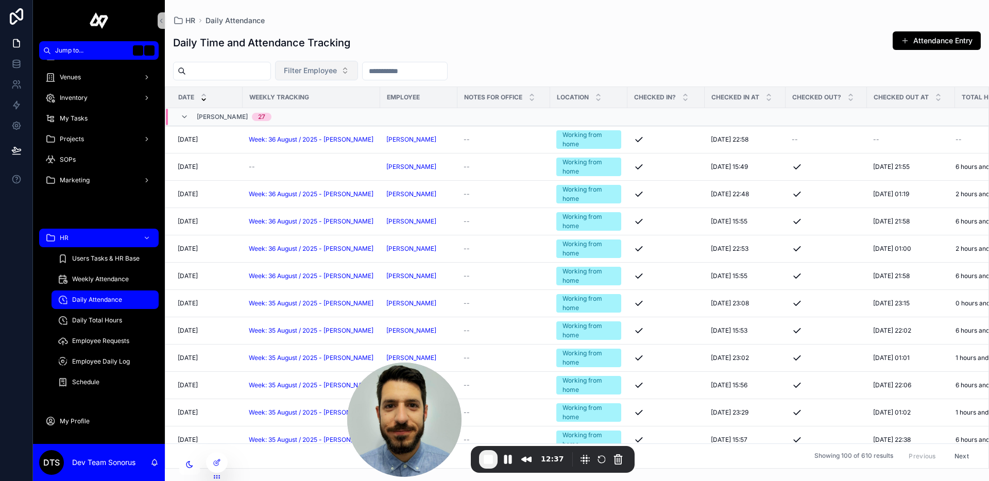
click at [351, 76] on button "Filter Employee" at bounding box center [316, 71] width 83 height 20
type input "***"
click at [348, 111] on div "Sonorus Team" at bounding box center [330, 112] width 124 height 16
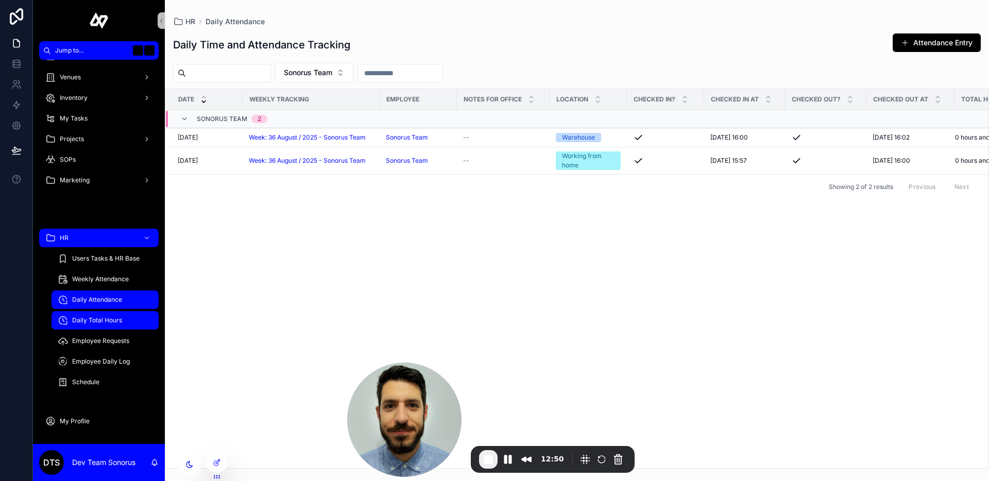
click at [99, 319] on span "Daily Total Hours" at bounding box center [97, 320] width 50 height 8
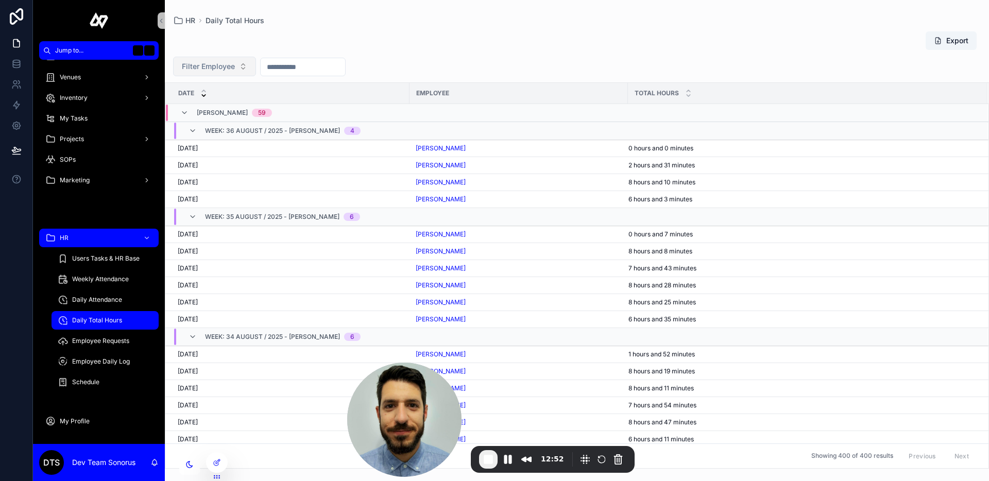
click at [241, 72] on button "Filter Employee" at bounding box center [214, 67] width 83 height 20
type input "****"
drag, startPoint x: 236, startPoint y: 110, endPoint x: 264, endPoint y: 98, distance: 30.7
click at [236, 110] on div "Sonorus Team" at bounding box center [214, 108] width 124 height 16
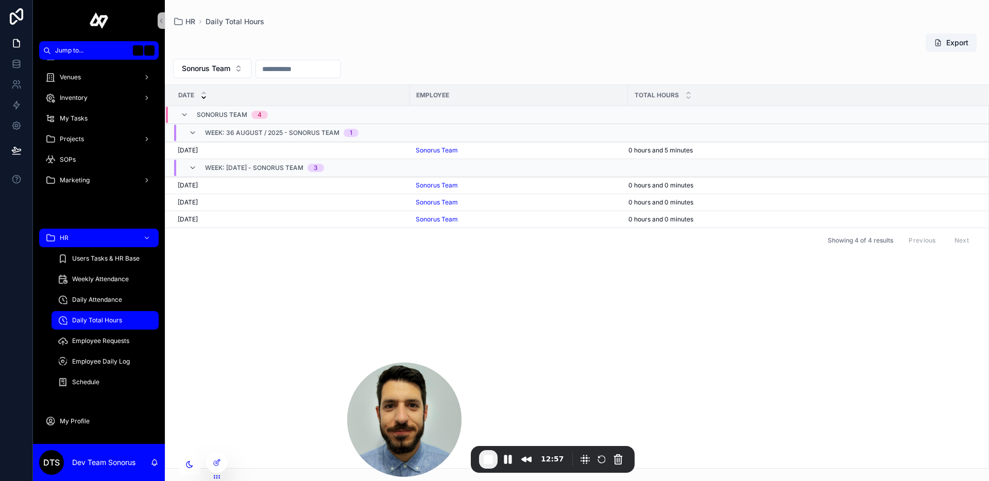
click at [284, 307] on div "Date Employee Total Hours Sonorus Team 4 Week: 36 August / 2025 - Sonorus Team …" at bounding box center [576, 276] width 823 height 383
click at [592, 148] on div "Sonorus Team" at bounding box center [519, 150] width 206 height 8
